Goal: Transaction & Acquisition: Purchase product/service

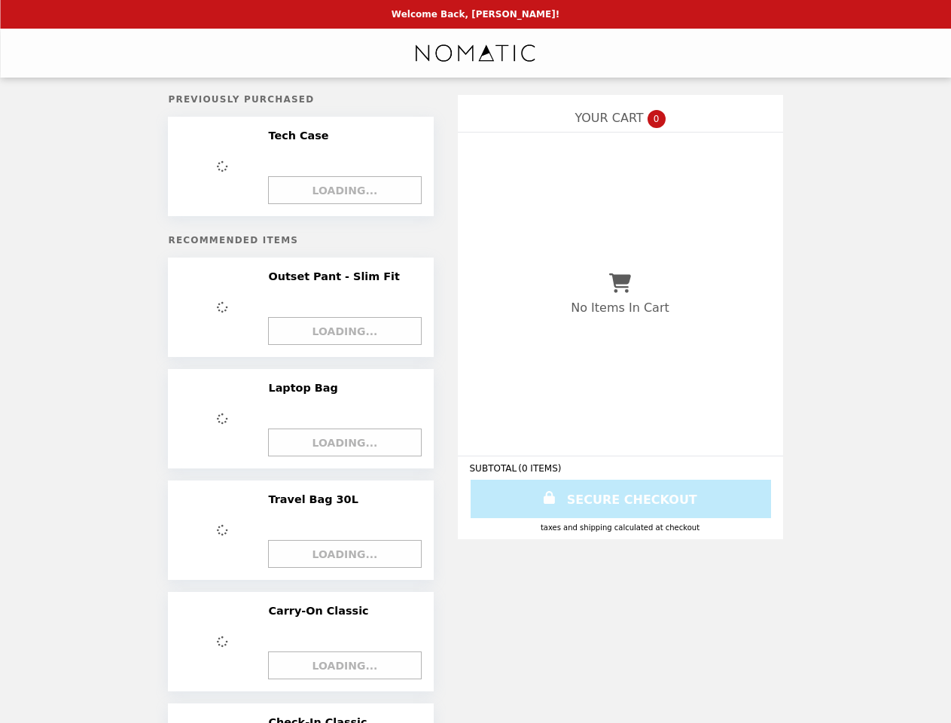
select select "**********"
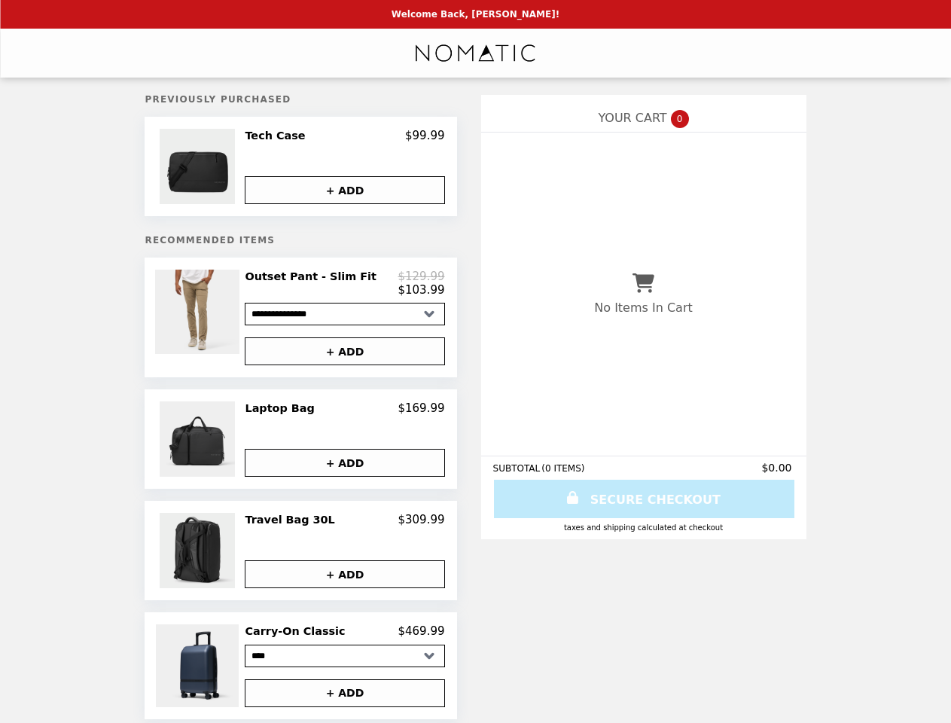
click at [221, 168] on img at bounding box center [199, 166] width 79 height 75
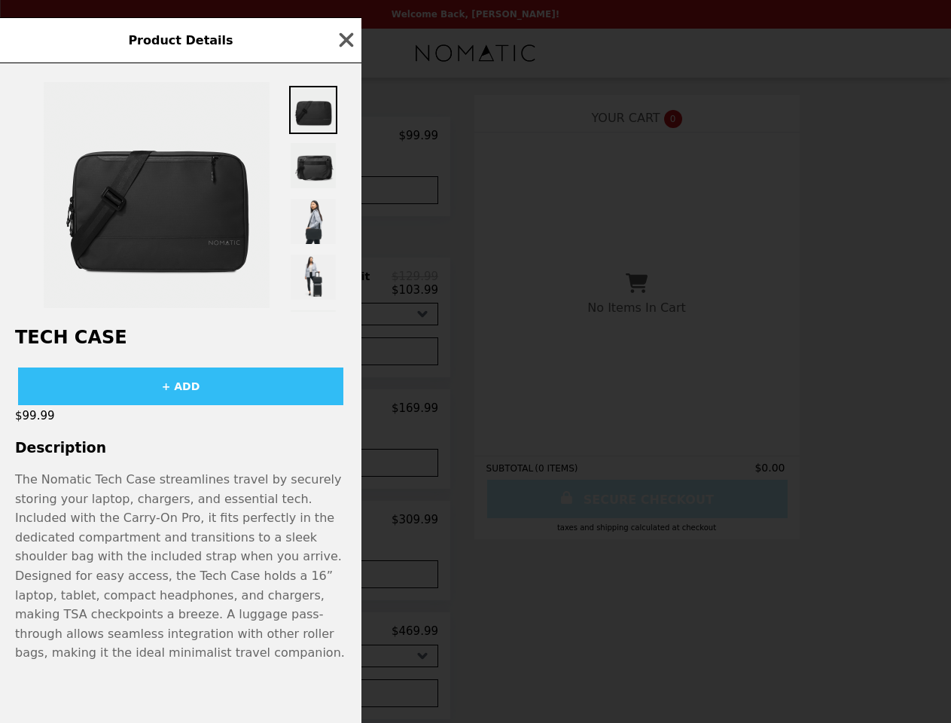
click at [345, 138] on div "Product Details Tech Case + ADD $99.99 Description The Nomatic Tech Case stream…" at bounding box center [475, 361] width 951 height 723
click at [345, 191] on div at bounding box center [180, 187] width 361 height 248
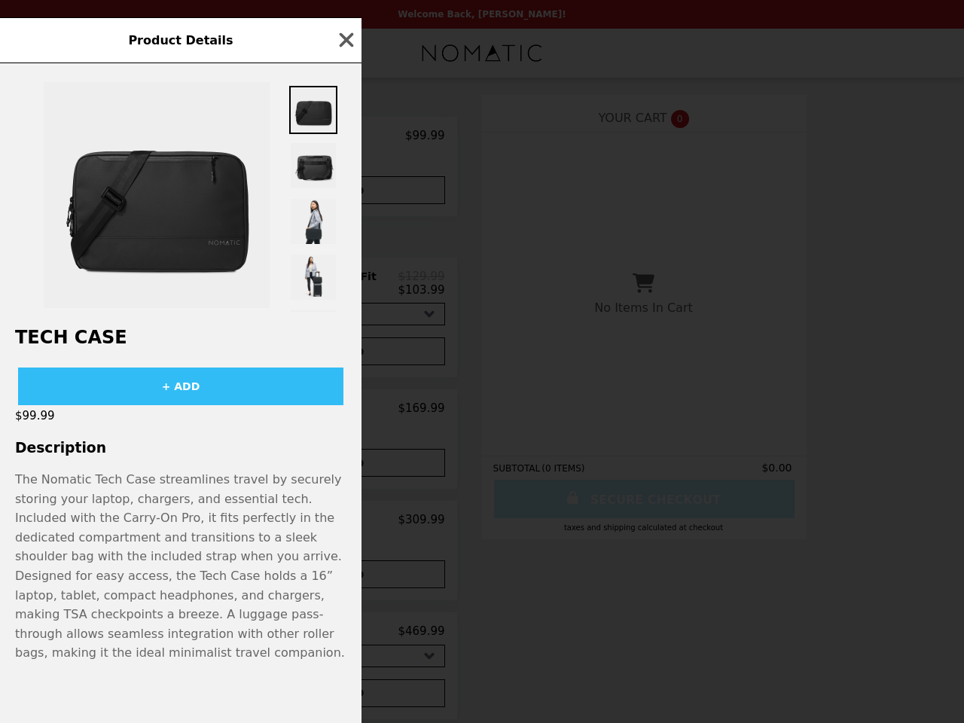
click at [221, 321] on div "Product Details Tech Case + ADD $99.99 Description The Nomatic Tech Case stream…" at bounding box center [482, 361] width 964 height 723
click at [345, 288] on div at bounding box center [180, 187] width 361 height 248
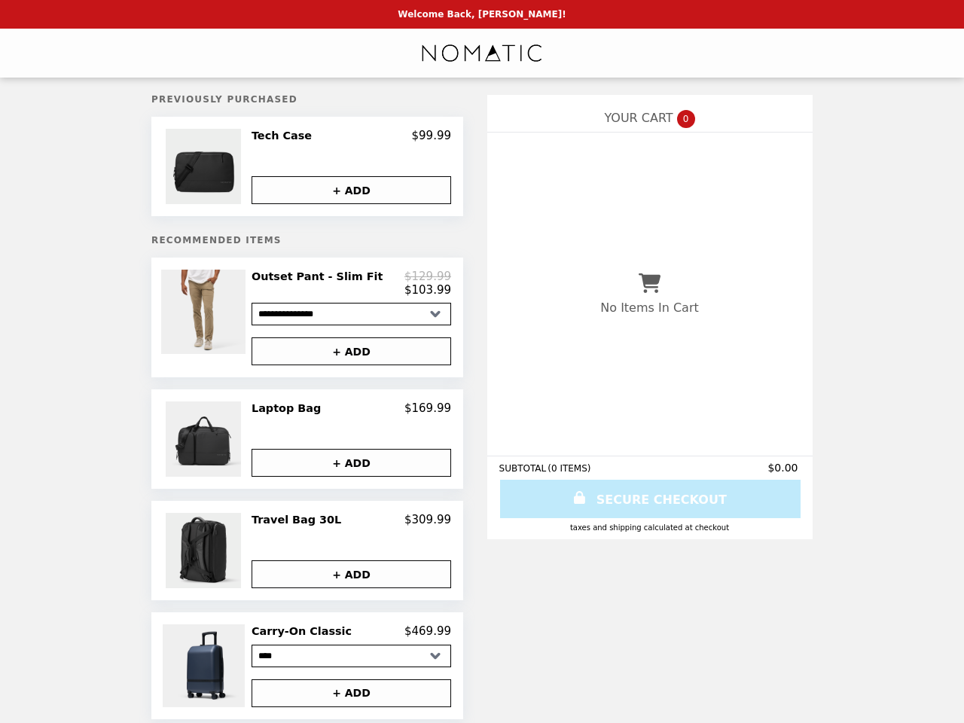
click at [221, 445] on img at bounding box center [205, 438] width 79 height 75
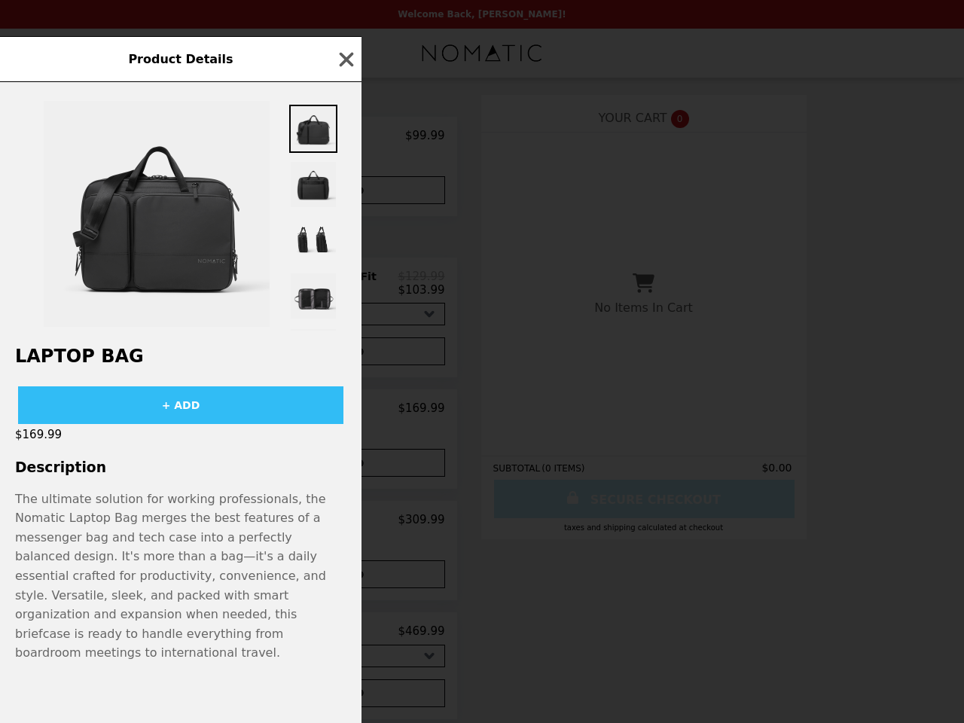
click at [345, 415] on div "Product Details Laptop Bag + ADD $169.99 Description The ultimate solution for …" at bounding box center [482, 361] width 964 height 723
click at [345, 468] on div "Laptop Bag + ADD $169.99 Description The ultimate solution for working professi…" at bounding box center [180, 402] width 361 height 641
click at [221, 556] on div "Product Details Laptop Bag + ADD $169.99 Description The ultimate solution for …" at bounding box center [482, 361] width 964 height 723
